Goal: Check status: Check status

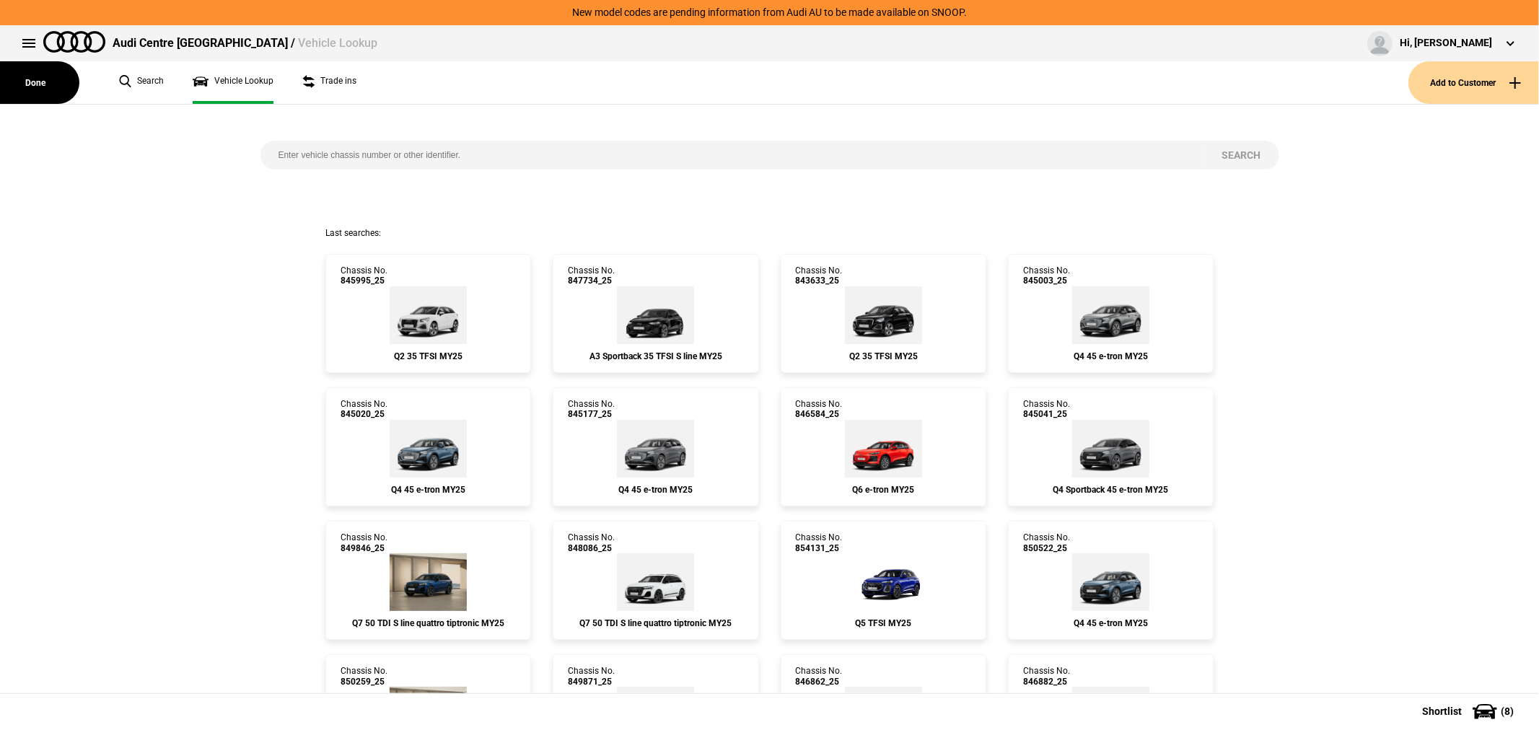
click at [478, 153] on input "search" at bounding box center [732, 155] width 944 height 29
type input "850478"
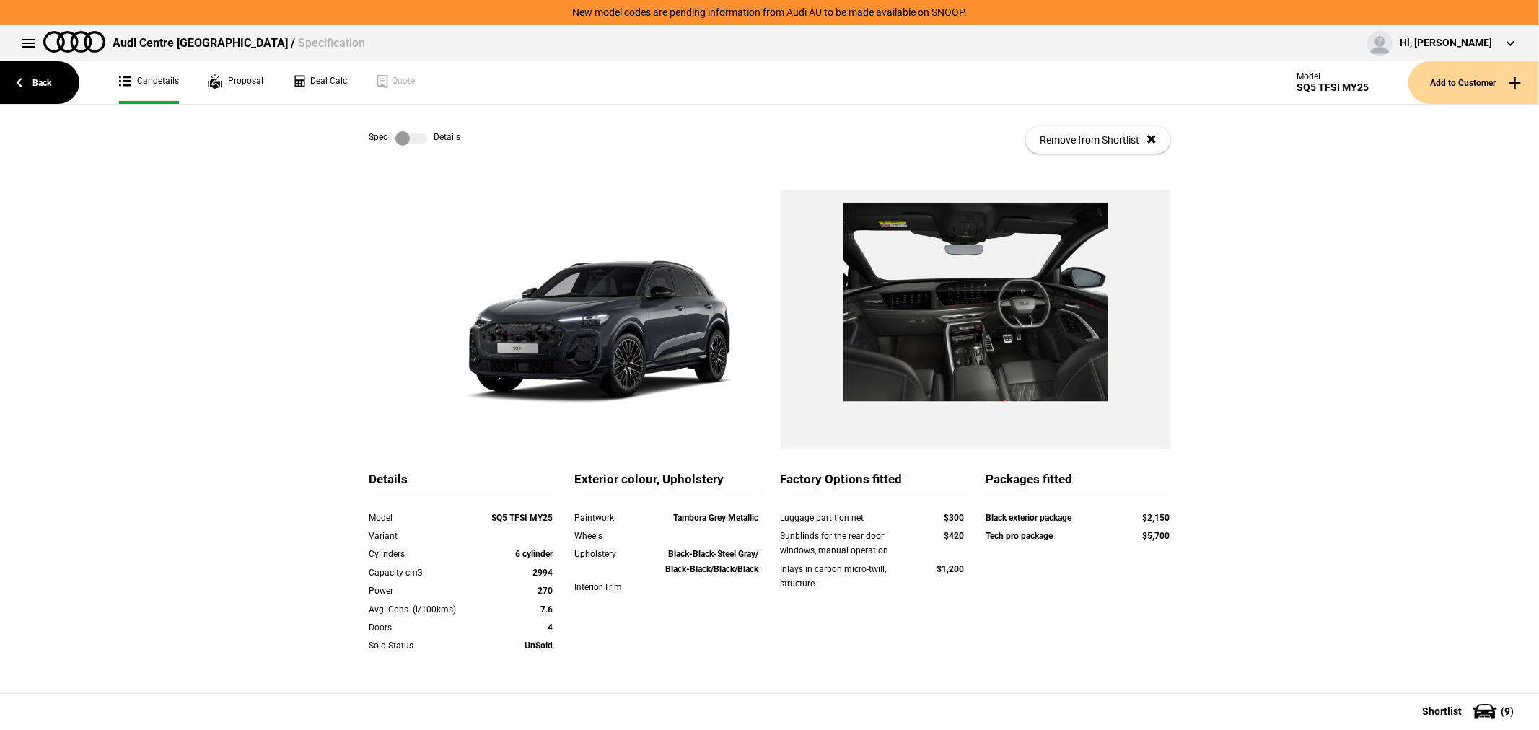
click at [405, 141] on label at bounding box center [411, 138] width 32 height 14
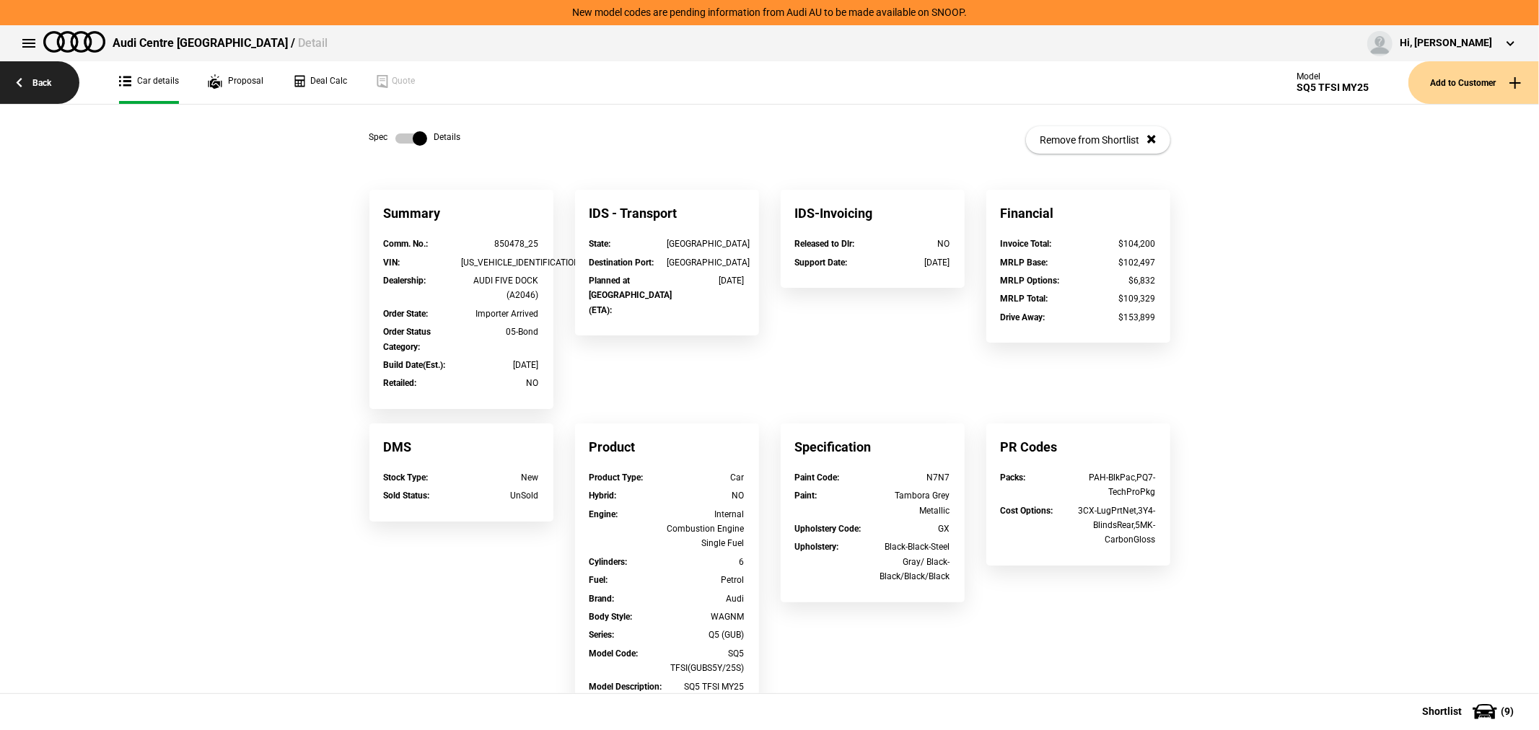
click at [38, 76] on link "Back" at bounding box center [39, 82] width 79 height 43
